Goal: Task Accomplishment & Management: Use online tool/utility

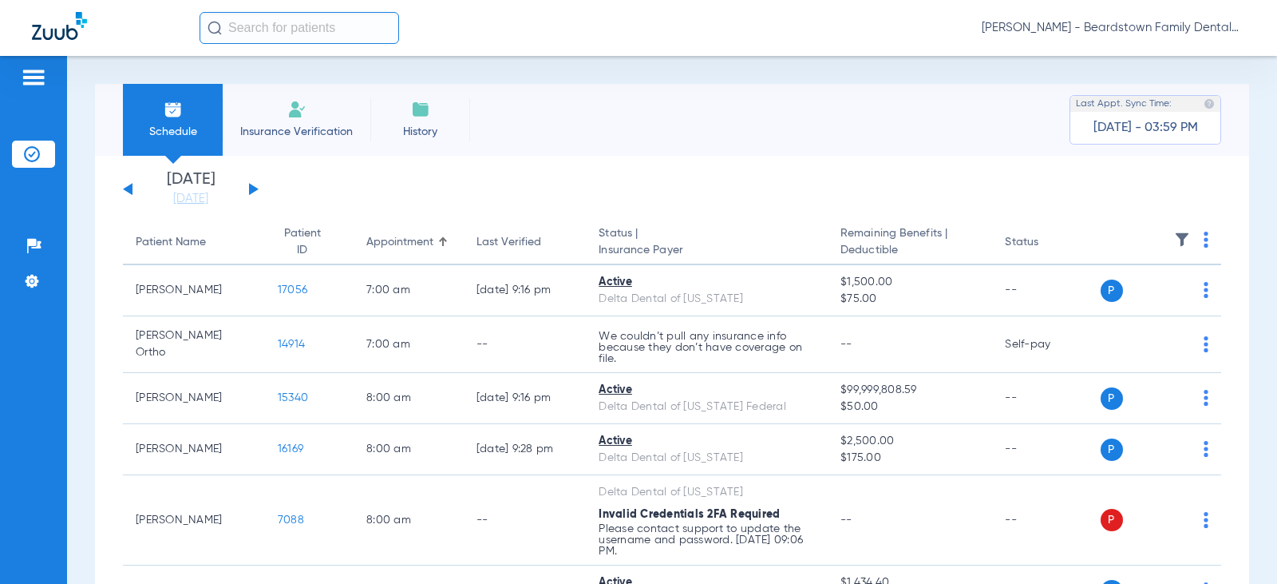
click at [1174, 240] on img at bounding box center [1182, 240] width 16 height 16
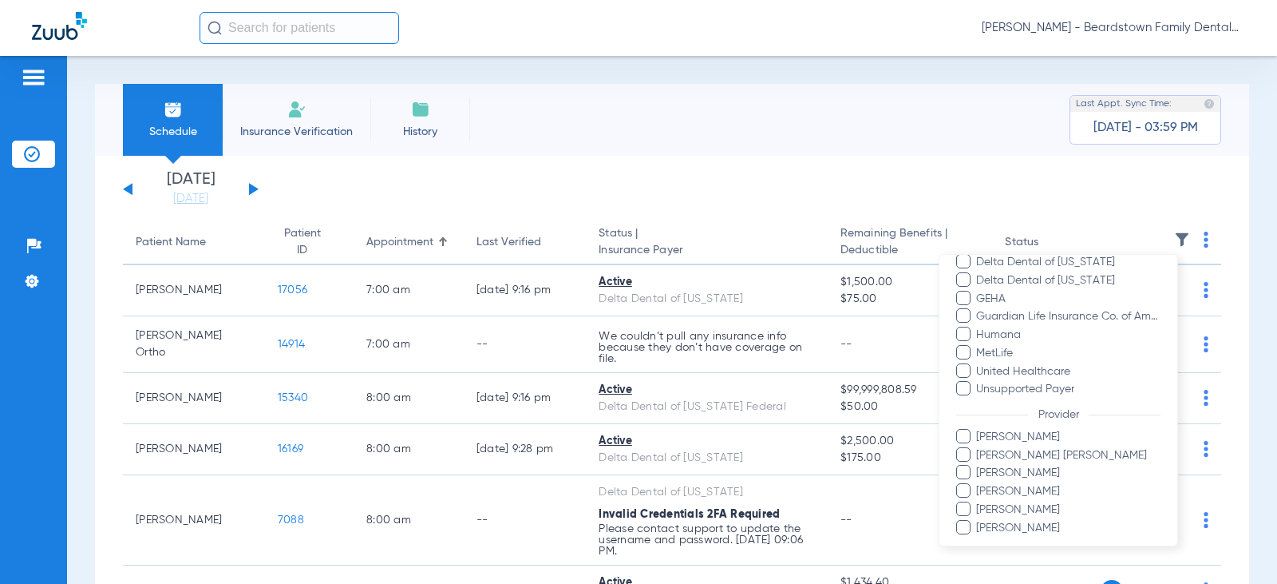
scroll to position [319, 0]
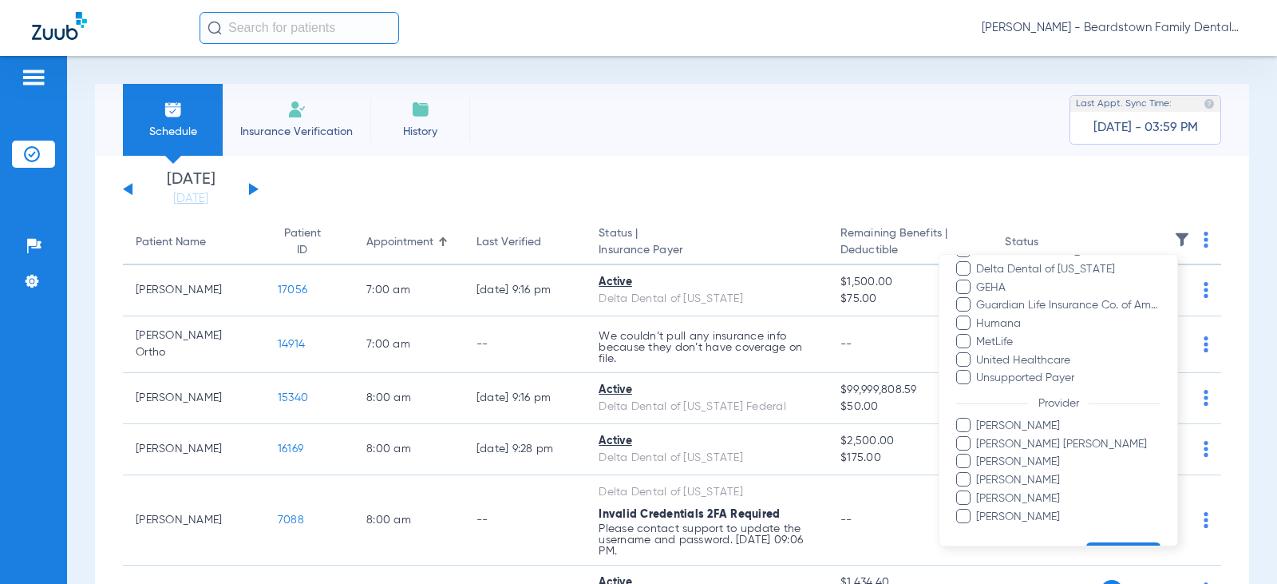
click at [1019, 423] on span "[PERSON_NAME]" at bounding box center [1068, 426] width 185 height 17
click at [979, 437] on input "[PERSON_NAME]" at bounding box center [979, 437] width 0 height 0
click at [1097, 544] on button "Apply" at bounding box center [1124, 557] width 74 height 31
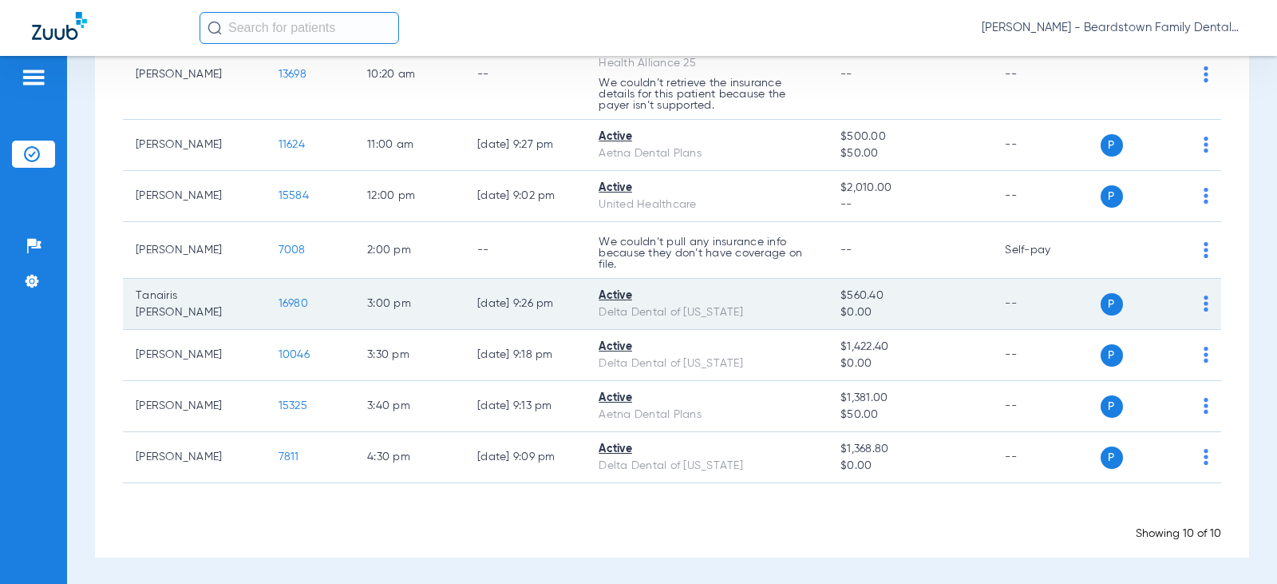
scroll to position [384, 0]
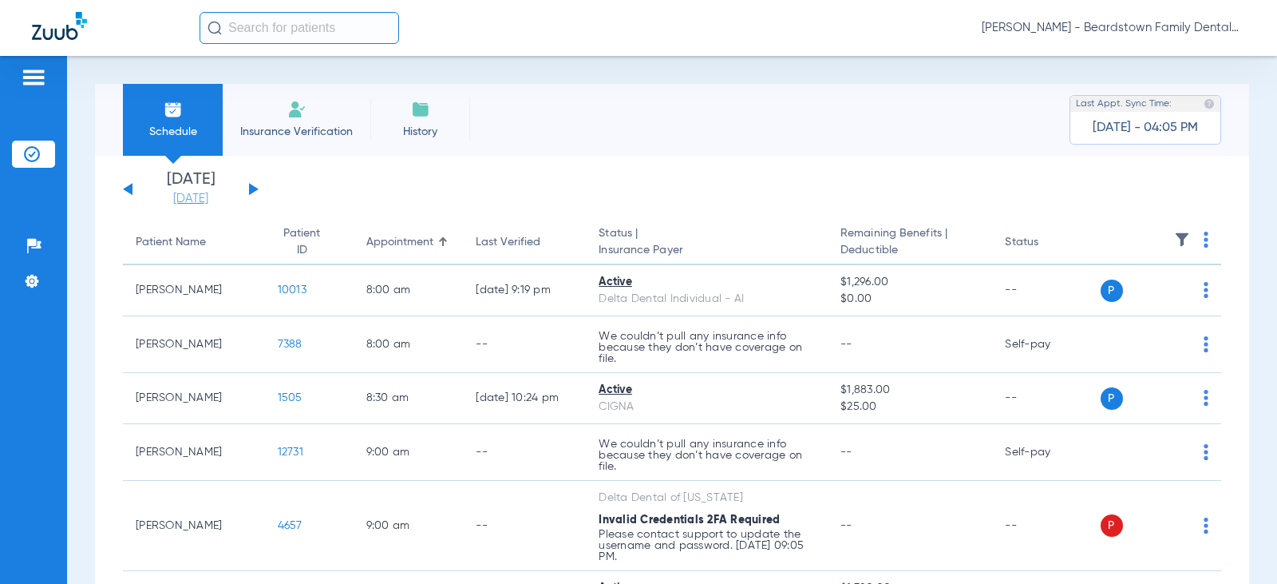
click at [192, 202] on link "[DATE]" at bounding box center [191, 199] width 96 height 16
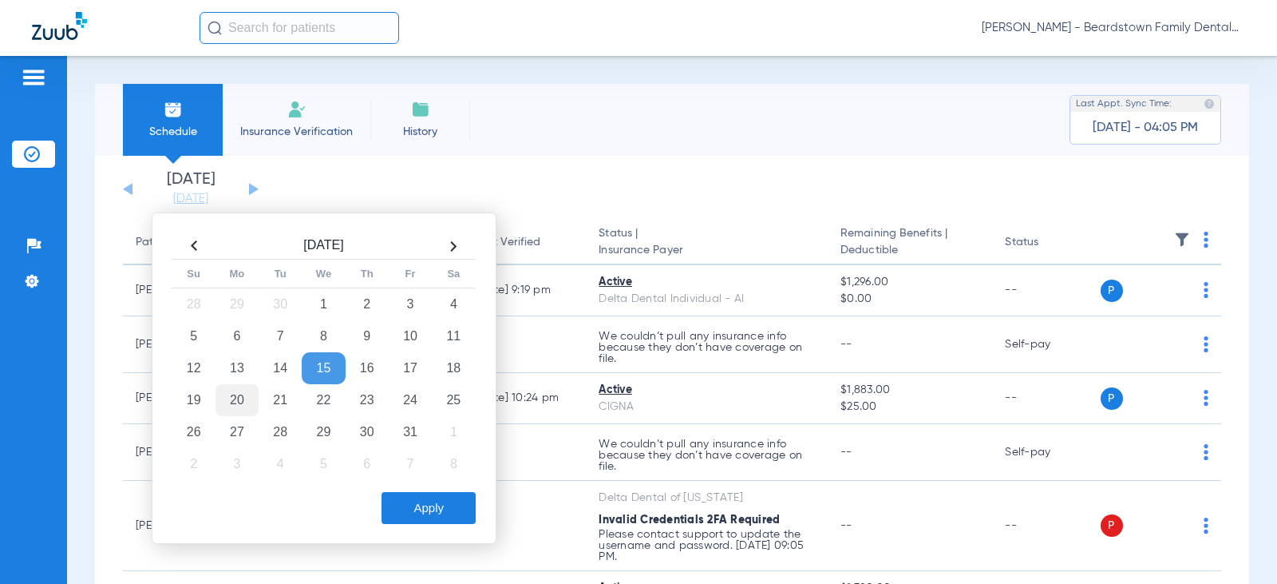
click at [238, 403] on td "20" at bounding box center [237, 400] width 43 height 32
click at [418, 506] on button "Apply" at bounding box center [429, 508] width 94 height 32
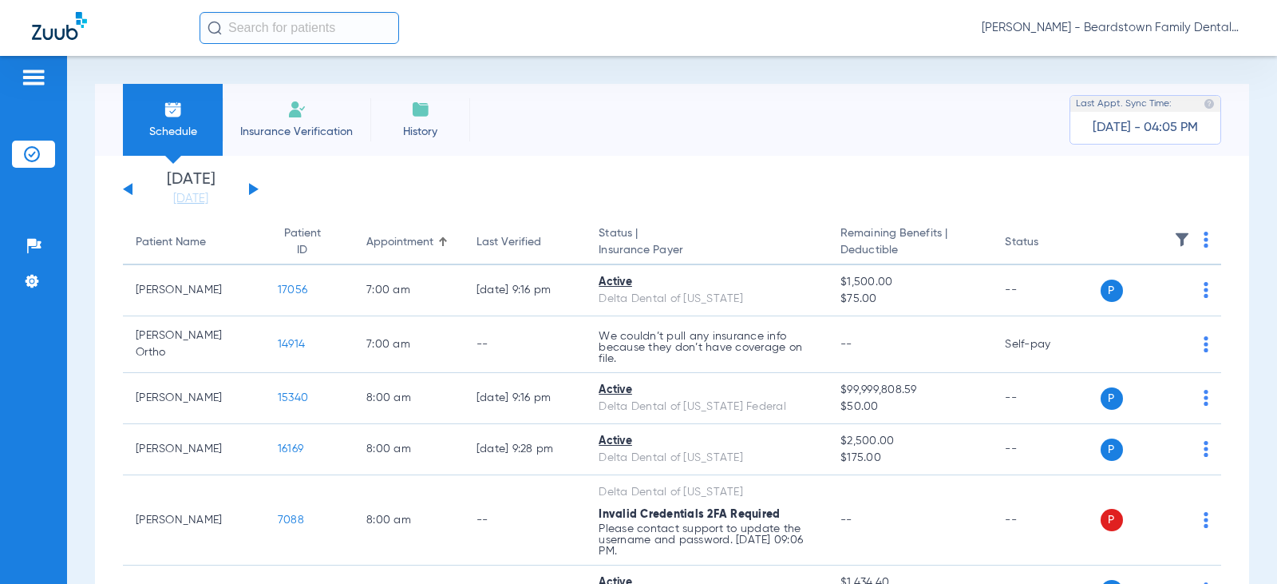
click at [1174, 233] on img at bounding box center [1182, 240] width 16 height 16
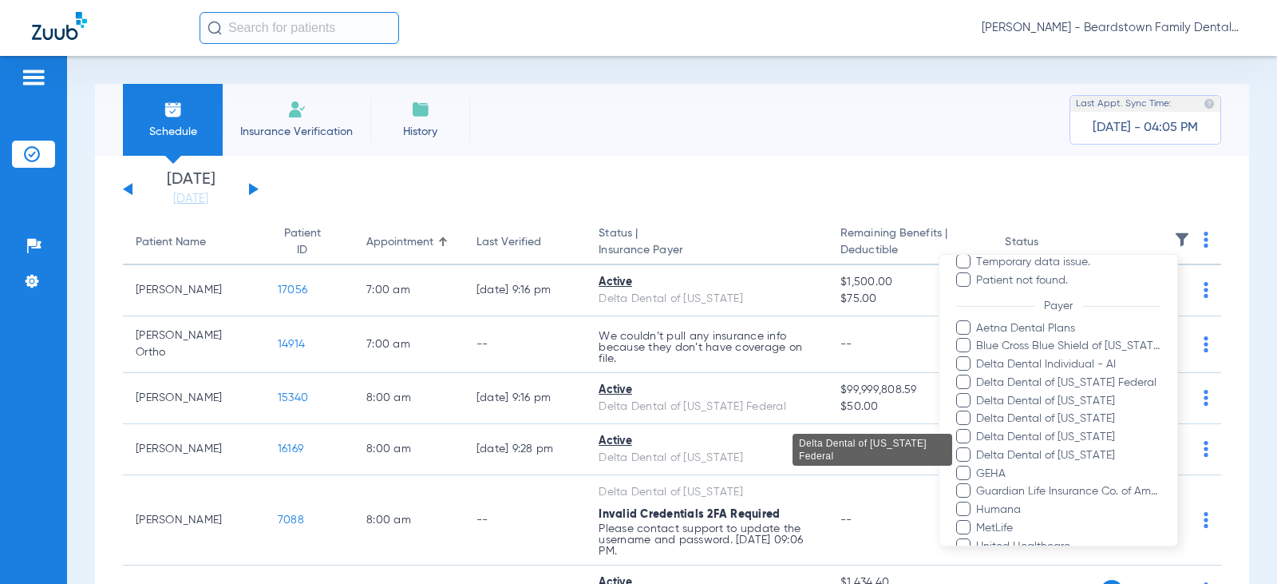
scroll to position [240, 0]
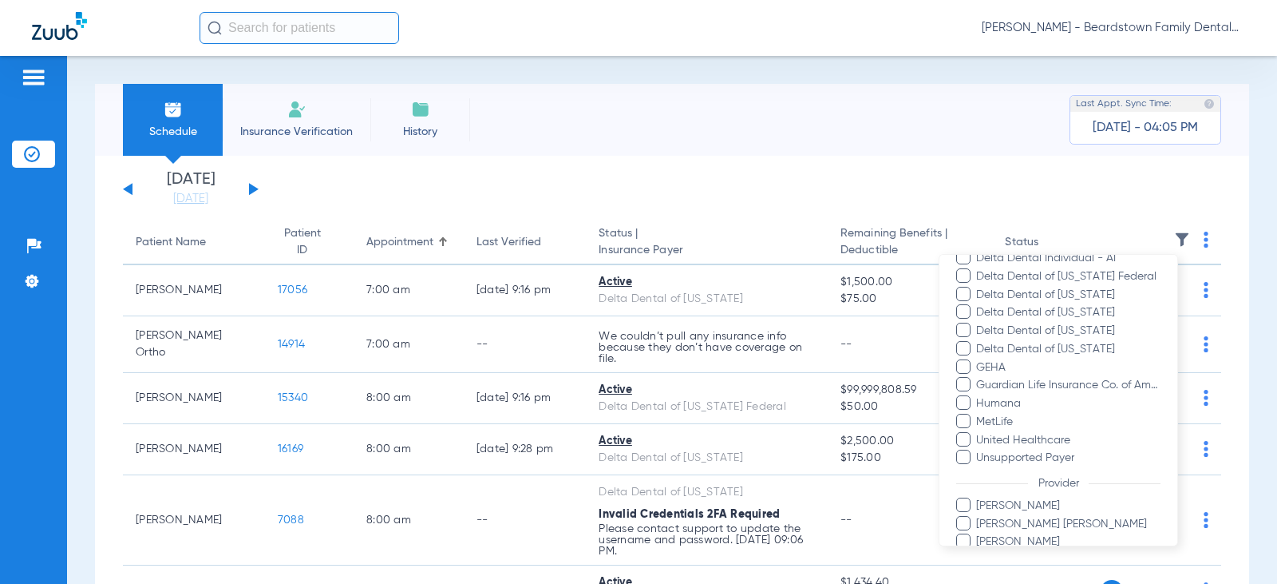
click at [1010, 504] on span "[PERSON_NAME]" at bounding box center [1068, 505] width 185 height 17
click at [979, 517] on input "[PERSON_NAME]" at bounding box center [979, 517] width 0 height 0
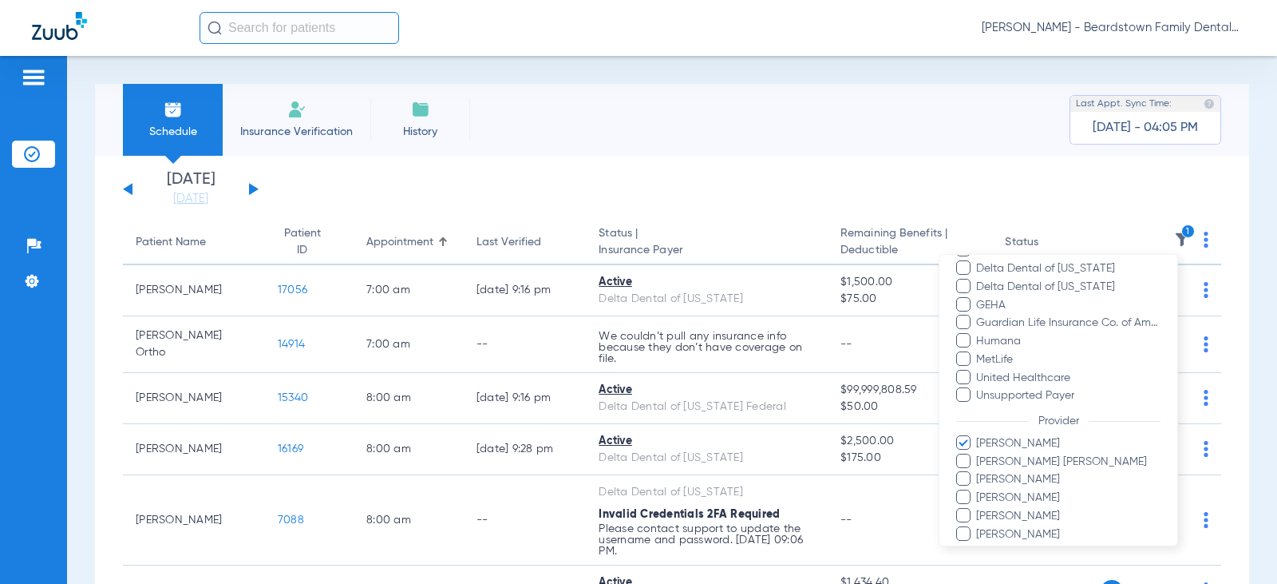
scroll to position [363, 0]
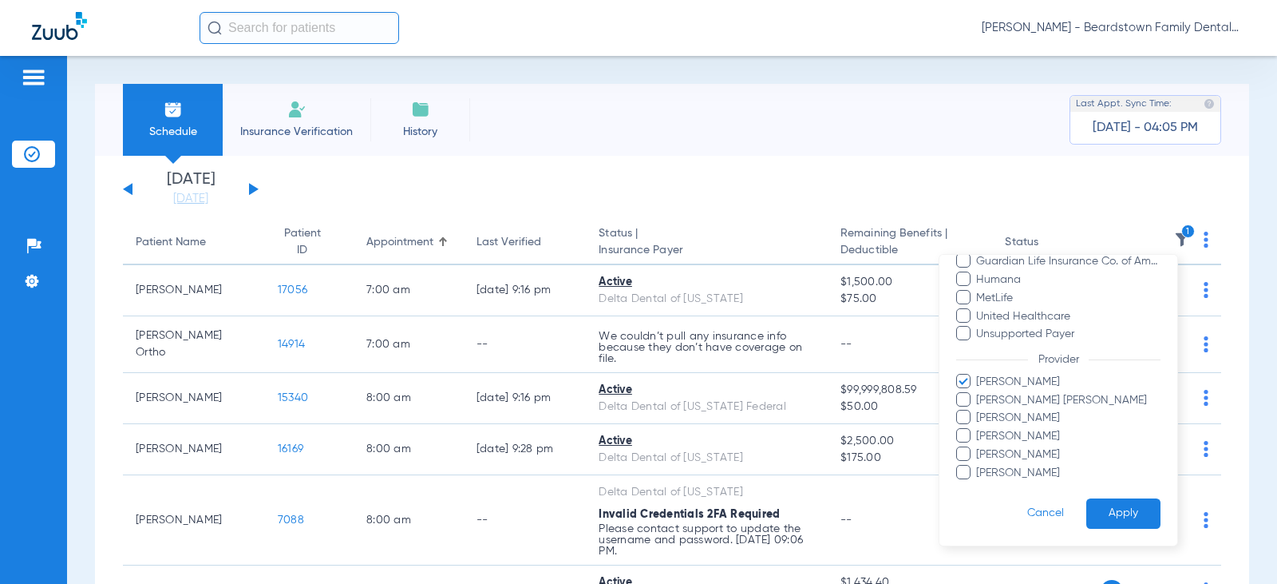
click at [1102, 516] on button "Apply" at bounding box center [1124, 513] width 74 height 31
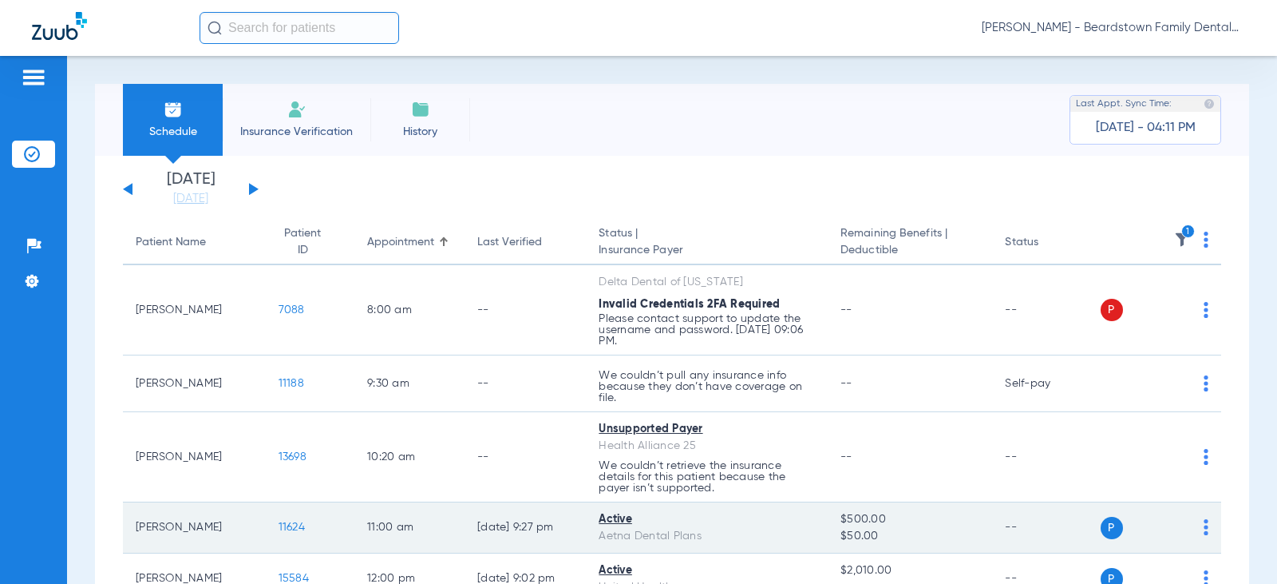
scroll to position [80, 0]
